Goal: Entertainment & Leisure: Consume media (video, audio)

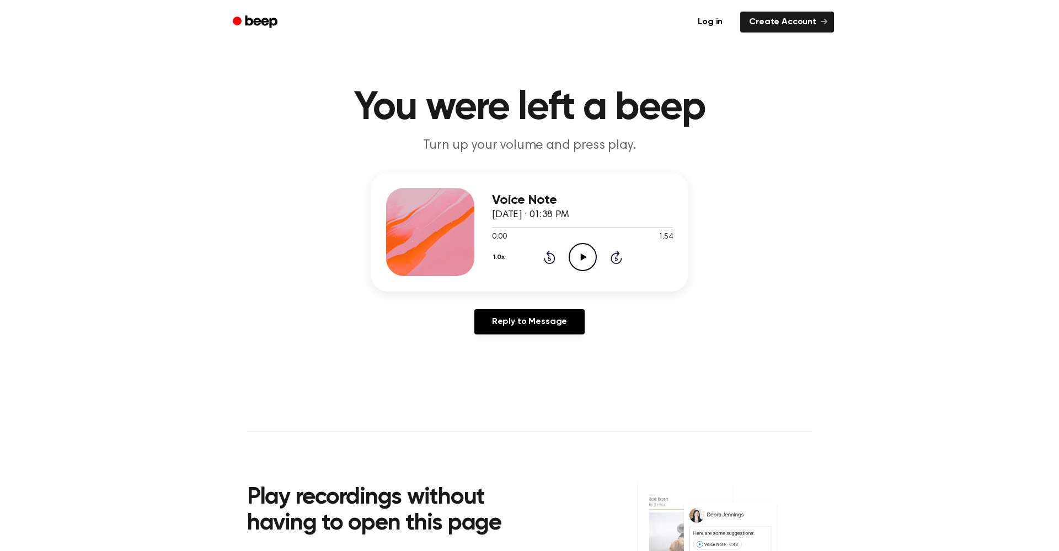
click at [575, 254] on icon "Play Audio" at bounding box center [583, 257] width 28 height 28
click at [586, 253] on icon "Pause Audio" at bounding box center [583, 257] width 28 height 28
click at [591, 259] on icon "Play Audio" at bounding box center [583, 257] width 28 height 28
click at [558, 261] on div "1.0x Rewind 5 seconds Pause Audio Skip 5 seconds" at bounding box center [582, 257] width 181 height 28
click at [551, 261] on icon "Rewind 5 seconds" at bounding box center [549, 257] width 12 height 14
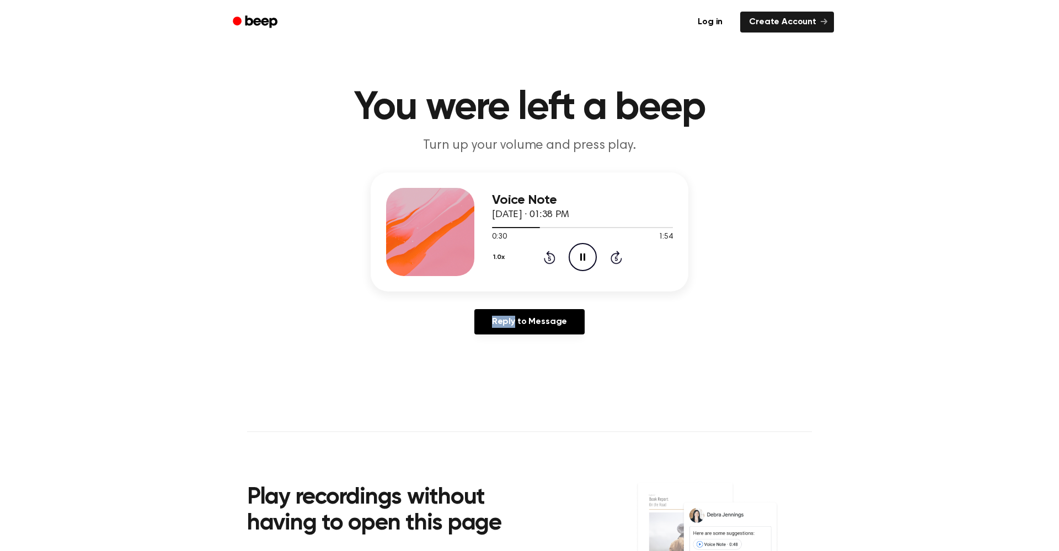
click at [551, 261] on icon "Rewind 5 seconds" at bounding box center [549, 257] width 12 height 14
click at [577, 254] on icon "Pause Audio" at bounding box center [583, 257] width 28 height 28
click at [547, 253] on icon at bounding box center [550, 257] width 12 height 13
click at [598, 253] on div "1.0x Rewind 5 seconds Play Audio Skip 5 seconds" at bounding box center [582, 257] width 181 height 28
click at [590, 254] on icon "Play Audio" at bounding box center [583, 257] width 28 height 28
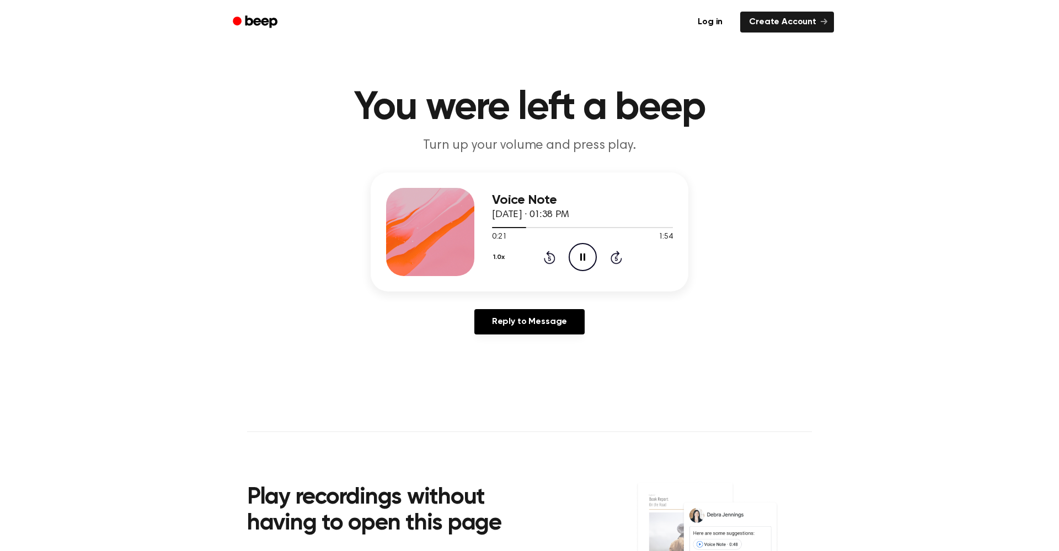
click at [553, 259] on icon "Rewind 5 seconds" at bounding box center [549, 257] width 12 height 14
click at [580, 261] on icon "Pause Audio" at bounding box center [583, 257] width 28 height 28
click at [580, 261] on icon "Play Audio" at bounding box center [583, 257] width 28 height 28
click at [553, 258] on icon "Rewind 5 seconds" at bounding box center [549, 257] width 12 height 14
click at [548, 262] on icon "Rewind 5 seconds" at bounding box center [549, 257] width 12 height 14
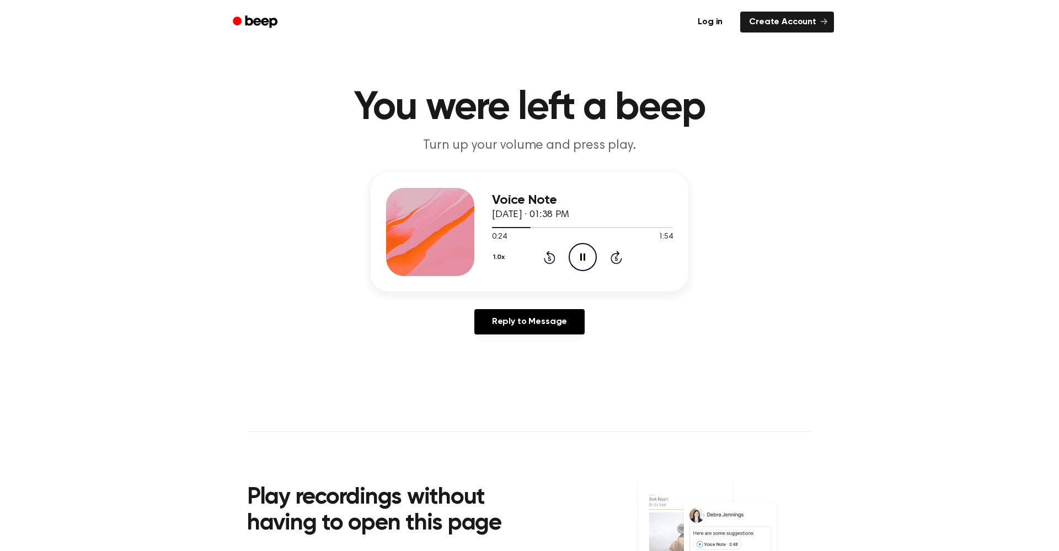
click at [580, 259] on icon "Pause Audio" at bounding box center [583, 257] width 28 height 28
click at [588, 267] on icon "Play Audio" at bounding box center [583, 257] width 28 height 28
click at [588, 256] on icon "Play Audio" at bounding box center [583, 257] width 28 height 28
click at [588, 261] on icon "Play Audio" at bounding box center [583, 257] width 28 height 28
